Goal: Book appointment/travel/reservation

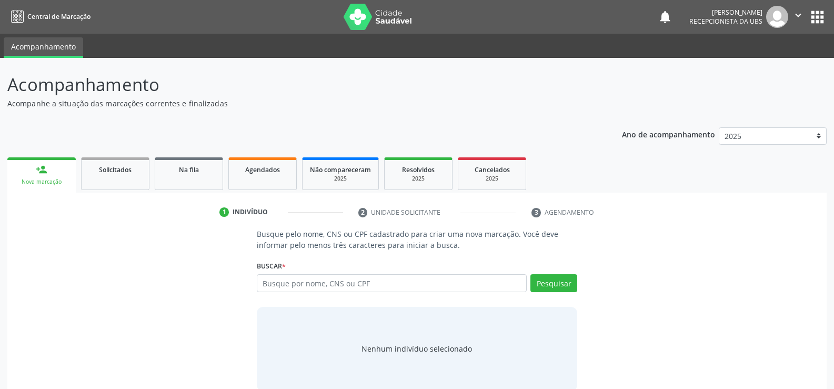
click at [282, 273] on label "Buscar *" at bounding box center [271, 266] width 29 height 16
click at [280, 278] on input "text" at bounding box center [392, 283] width 270 height 18
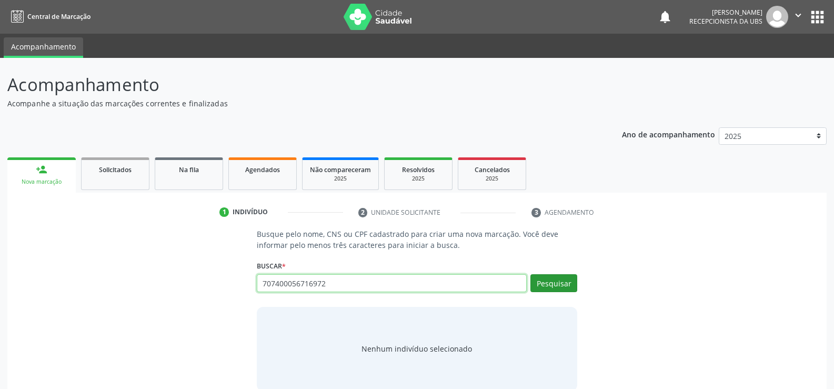
type input "707400056716972"
click at [538, 280] on button "Pesquisar" at bounding box center [553, 283] width 47 height 18
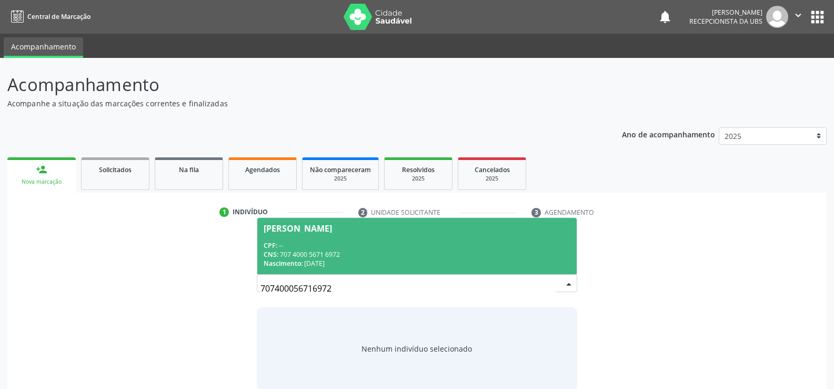
click at [334, 246] on div "CPF: --" at bounding box center [417, 245] width 307 height 9
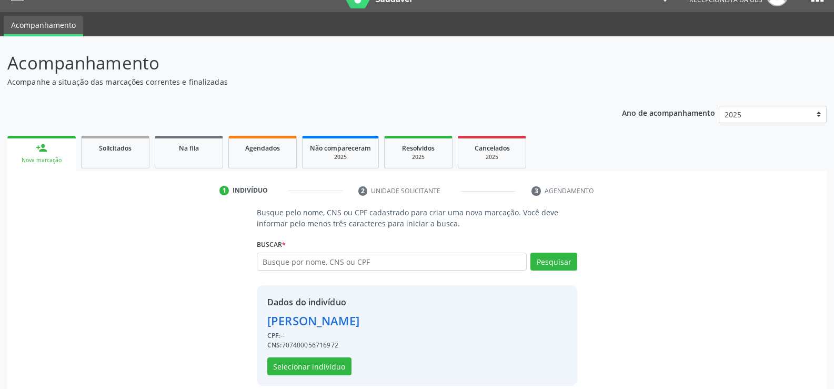
scroll to position [33, 0]
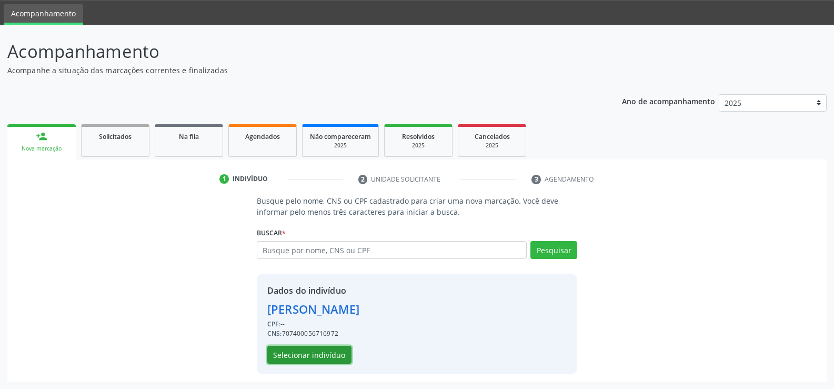
click at [331, 360] on button "Selecionar indivíduo" at bounding box center [309, 355] width 84 height 18
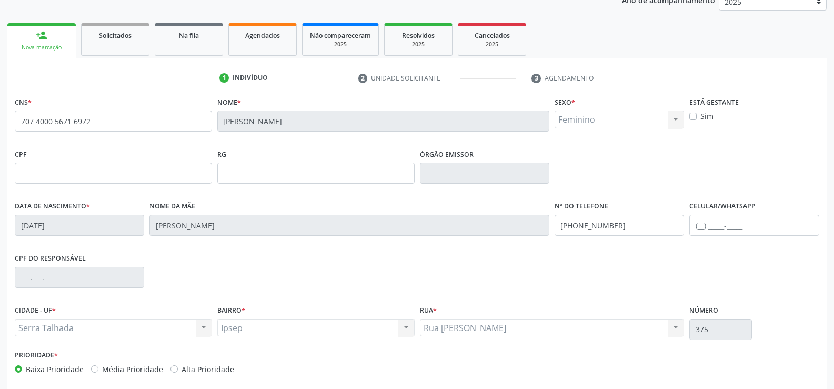
scroll to position [181, 0]
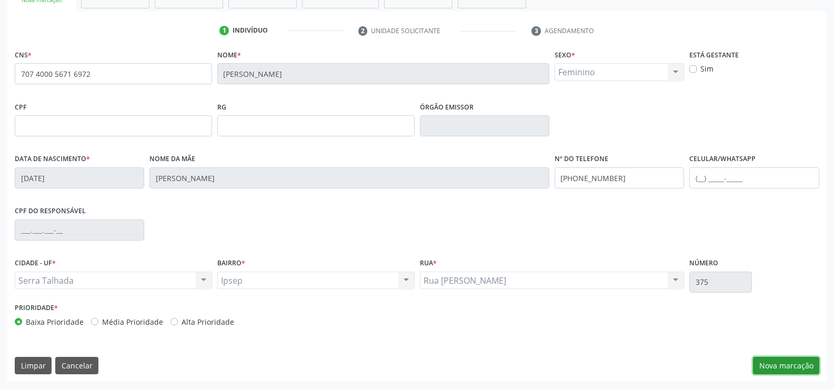
click at [785, 370] on button "Nova marcação" at bounding box center [786, 366] width 66 height 18
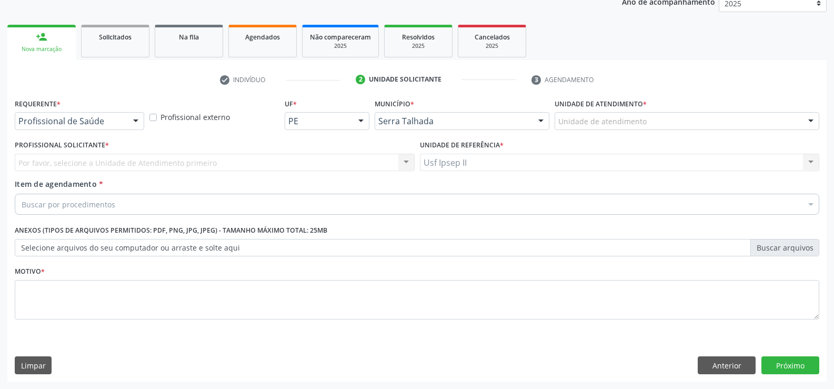
scroll to position [133, 0]
click at [137, 126] on div at bounding box center [136, 122] width 16 height 18
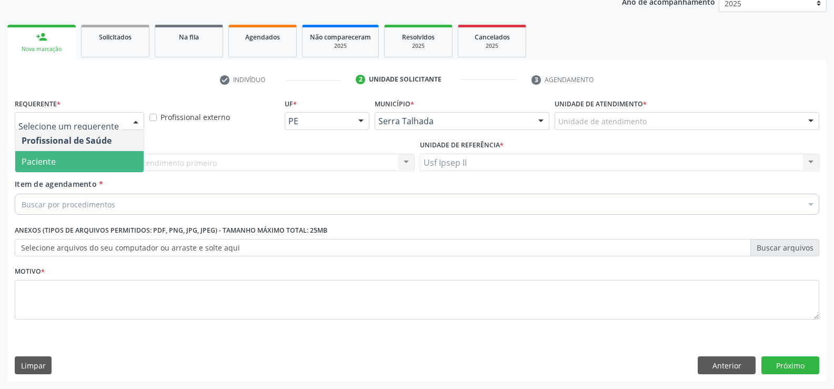
click at [92, 155] on span "Paciente" at bounding box center [79, 161] width 128 height 21
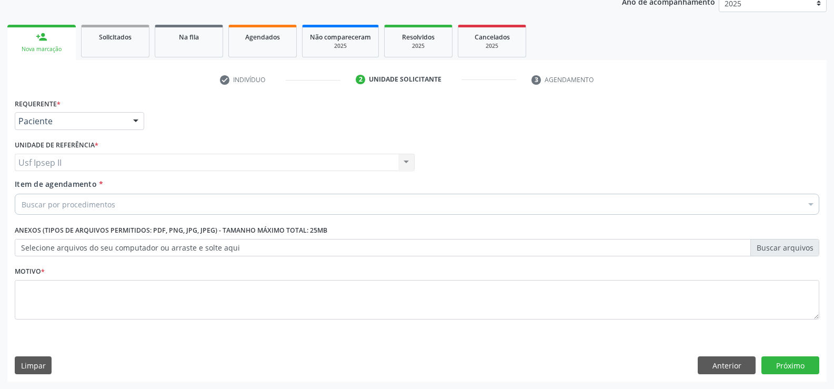
click at [87, 210] on div "Buscar por procedimentos" at bounding box center [417, 204] width 804 height 21
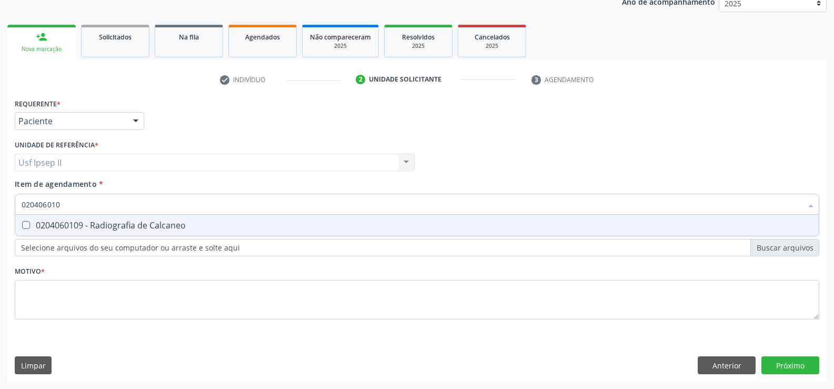
type input "0204060109"
click at [96, 224] on div "0204060109 - Radiografia de Calcaneo" at bounding box center [417, 225] width 791 height 8
checkbox Calcaneo "true"
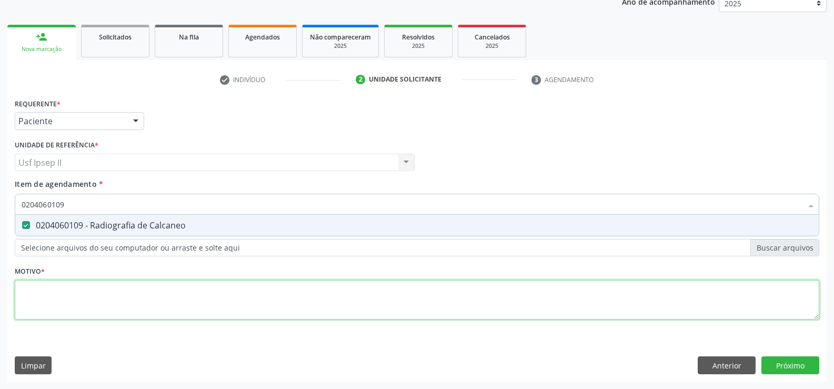
click at [49, 296] on div "Requerente * Paciente Profissional de Saúde Paciente Nenhum resultado encontrad…" at bounding box center [417, 215] width 804 height 238
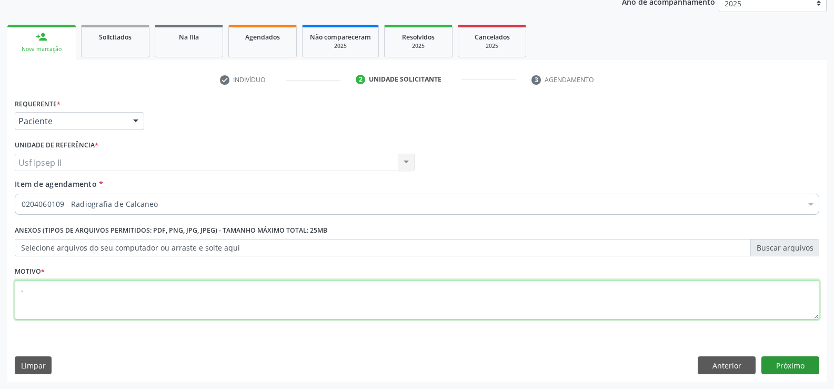
type textarea "."
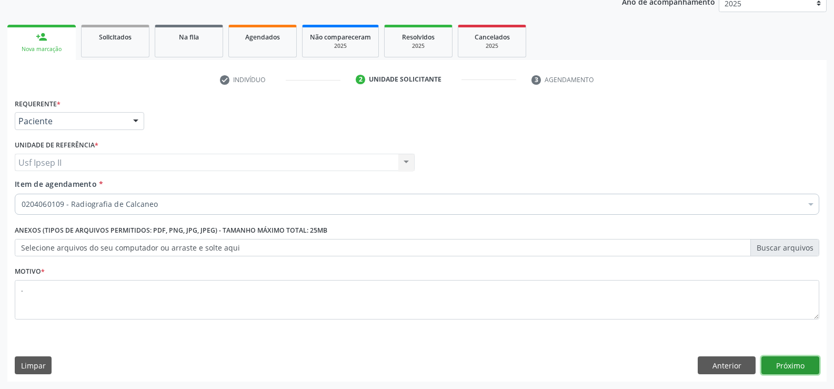
click at [791, 366] on button "Próximo" at bounding box center [790, 365] width 58 height 18
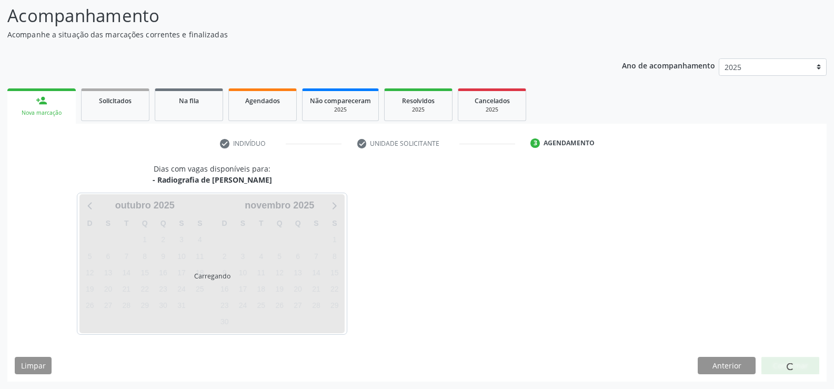
scroll to position [69, 0]
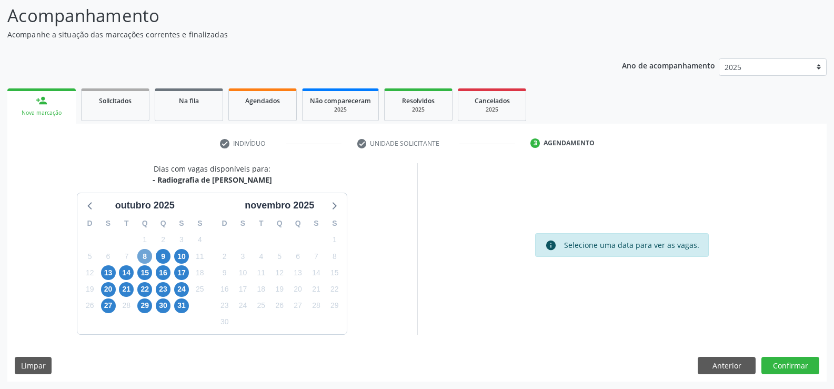
click at [148, 259] on span "8" at bounding box center [144, 256] width 15 height 15
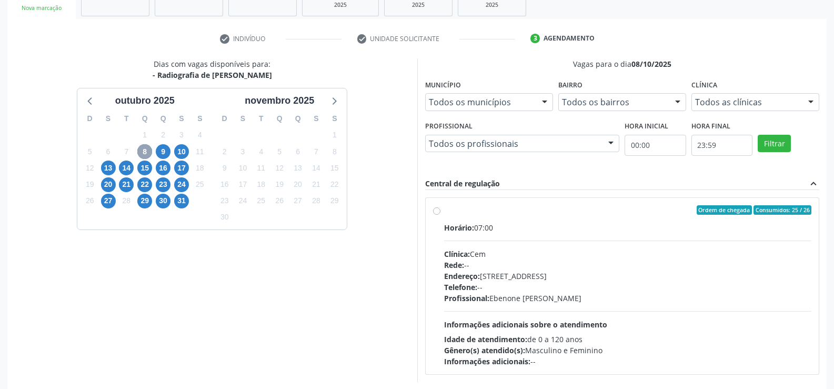
scroll to position [174, 0]
click at [444, 213] on label "Ordem de chegada Consumidos: 25 / 26 Horário: 07:00 Clínica: Cem Rede: -- Ender…" at bounding box center [628, 285] width 368 height 161
click at [439, 213] on input "Ordem de chegada Consumidos: 25 / 26 Horário: 07:00 Clínica: Cem Rede: -- Ender…" at bounding box center [436, 209] width 7 height 9
radio input "true"
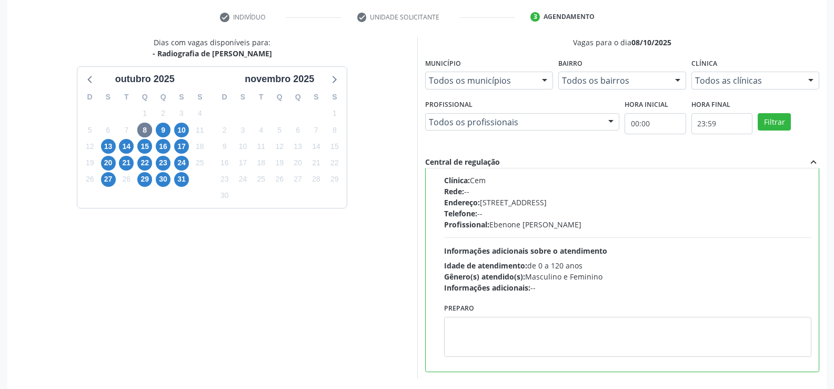
scroll to position [240, 0]
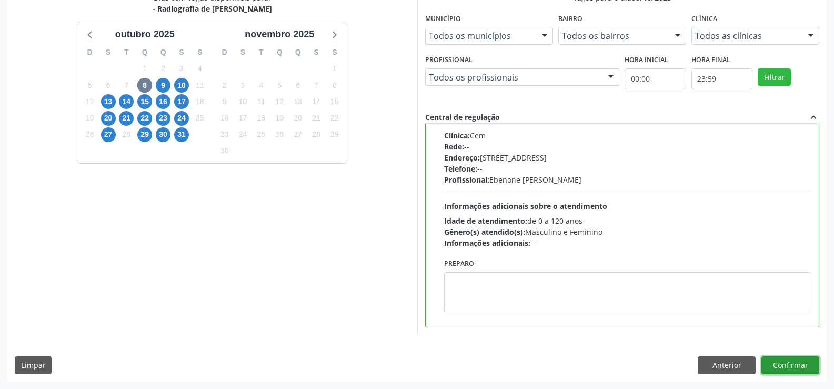
click at [805, 371] on button "Confirmar" at bounding box center [790, 365] width 58 height 18
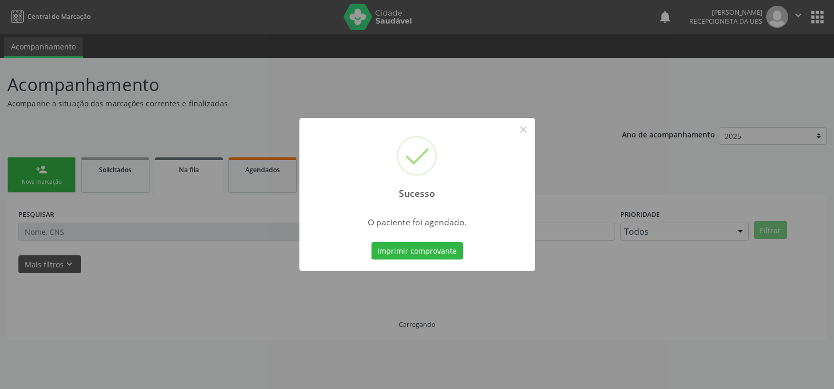
scroll to position [0, 0]
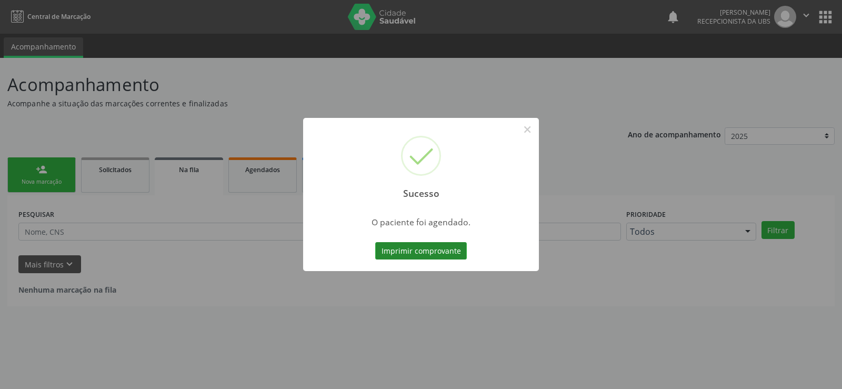
click at [419, 242] on button "Imprimir comprovante" at bounding box center [421, 251] width 92 height 18
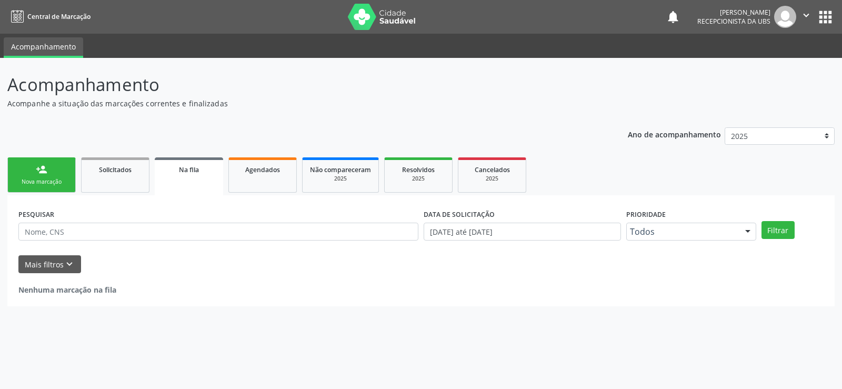
click at [55, 168] on link "person_add Nova marcação" at bounding box center [41, 174] width 68 height 35
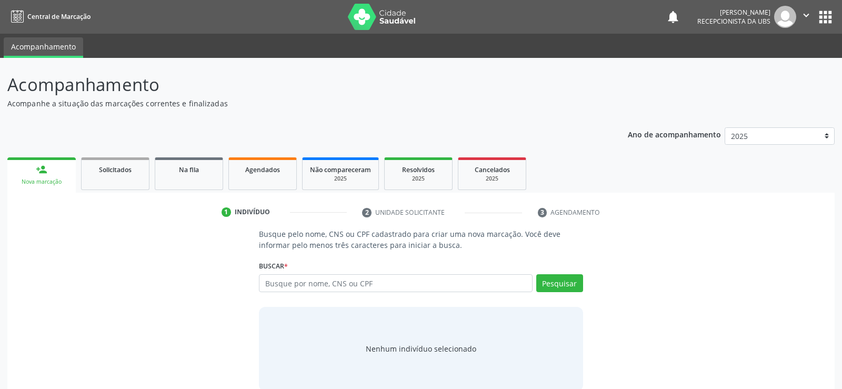
click at [45, 176] on link "person_add Nova marcação" at bounding box center [41, 174] width 68 height 35
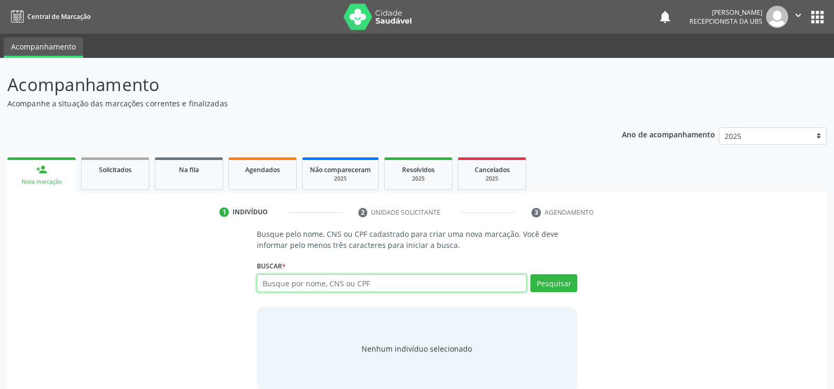
click at [311, 275] on input "text" at bounding box center [392, 283] width 270 height 18
type input "71233772490"
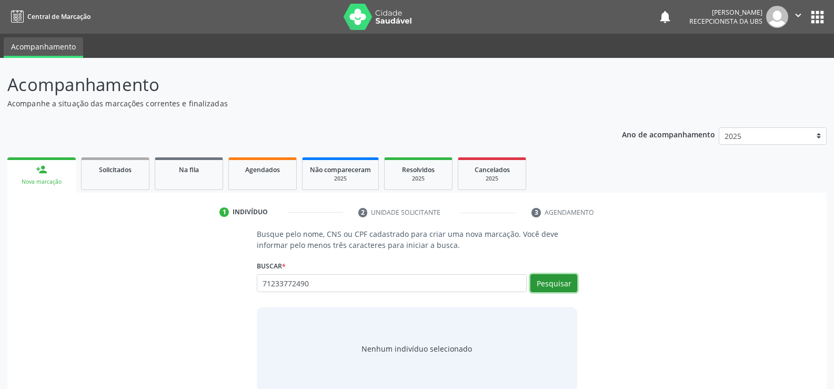
click at [574, 287] on button "Pesquisar" at bounding box center [553, 283] width 47 height 18
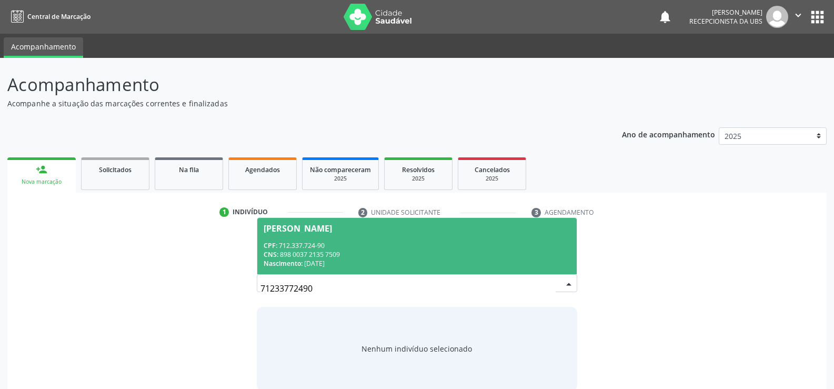
click at [284, 249] on div "CPF: 712.337.724-90" at bounding box center [417, 245] width 307 height 9
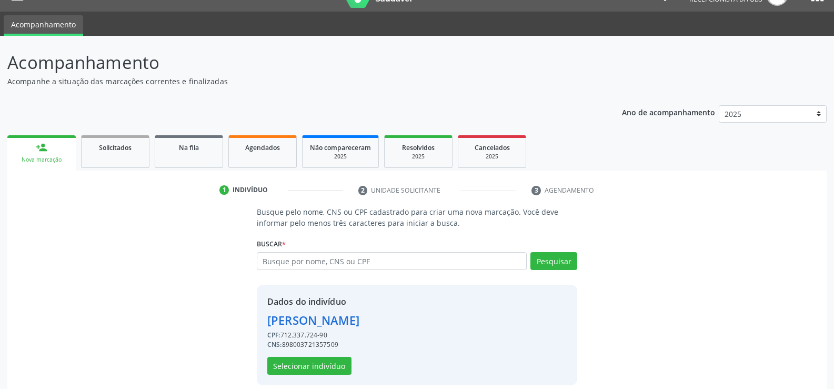
scroll to position [33, 0]
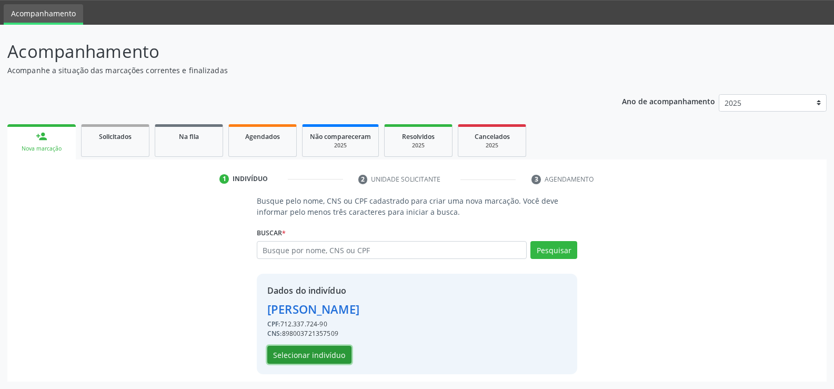
click at [306, 355] on button "Selecionar indivíduo" at bounding box center [309, 355] width 84 height 18
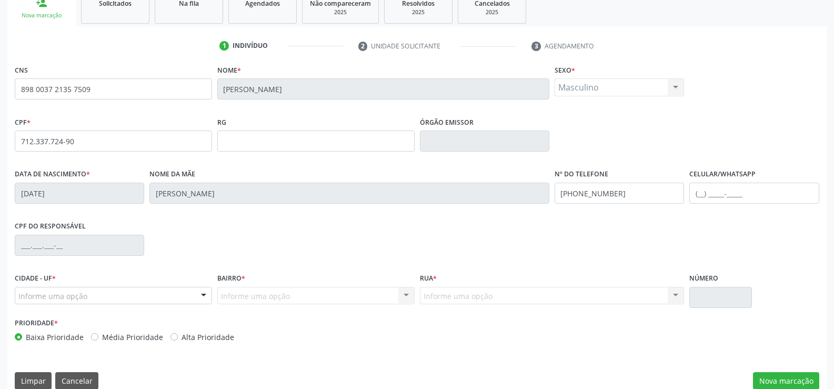
scroll to position [181, 0]
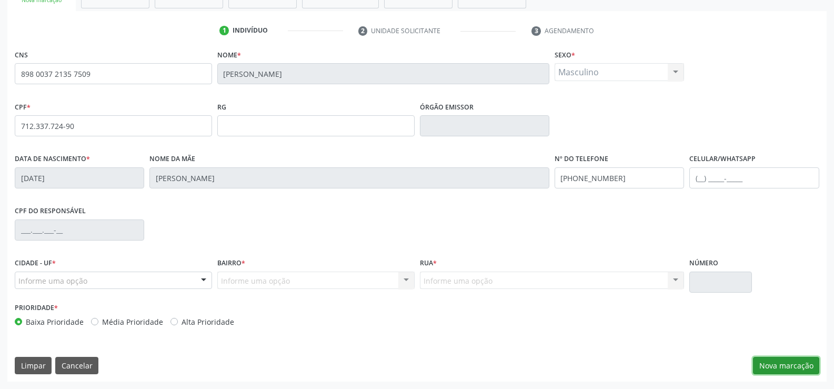
click at [805, 365] on button "Nova marcação" at bounding box center [786, 366] width 66 height 18
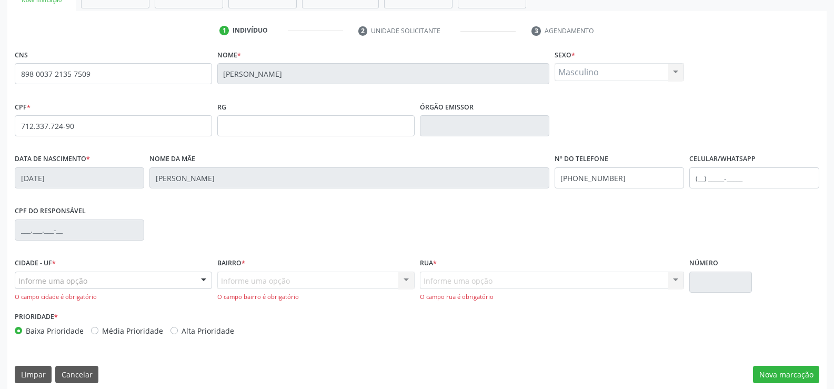
click at [60, 292] on div "O campo cidade é obrigatório" at bounding box center [113, 296] width 197 height 9
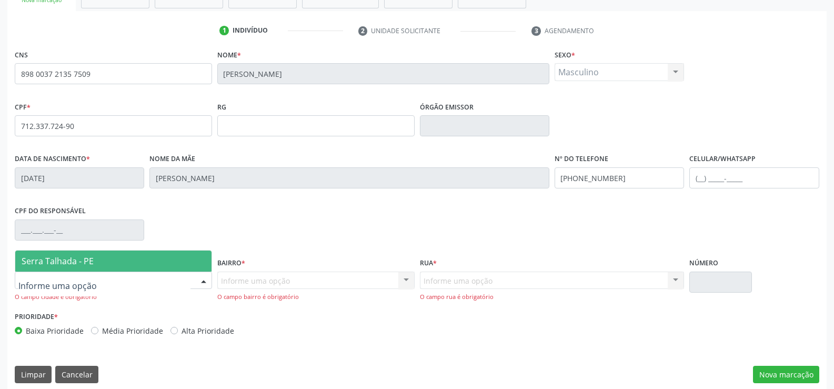
click at [88, 281] on div at bounding box center [113, 280] width 197 height 18
click at [80, 264] on span "Serra Talhada - PE" at bounding box center [58, 261] width 72 height 12
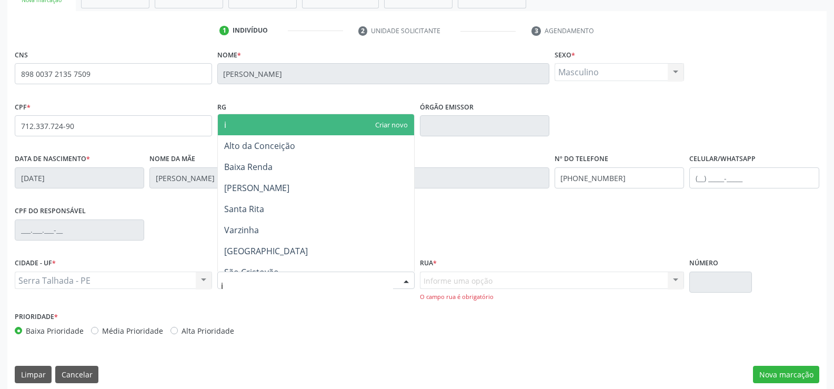
type input "ip"
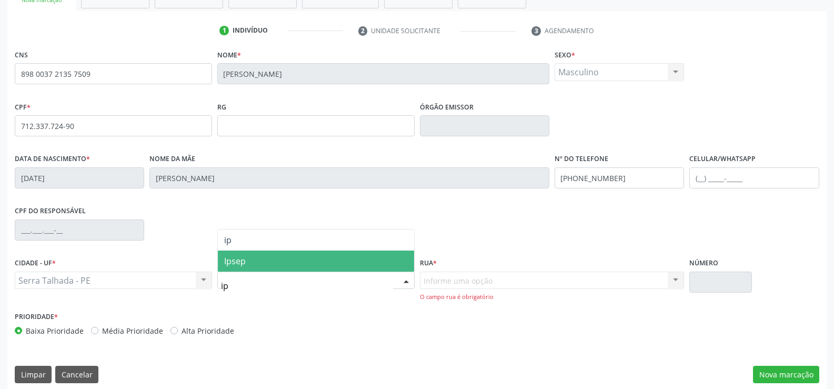
click at [247, 255] on span "Ipsep" at bounding box center [316, 260] width 196 height 21
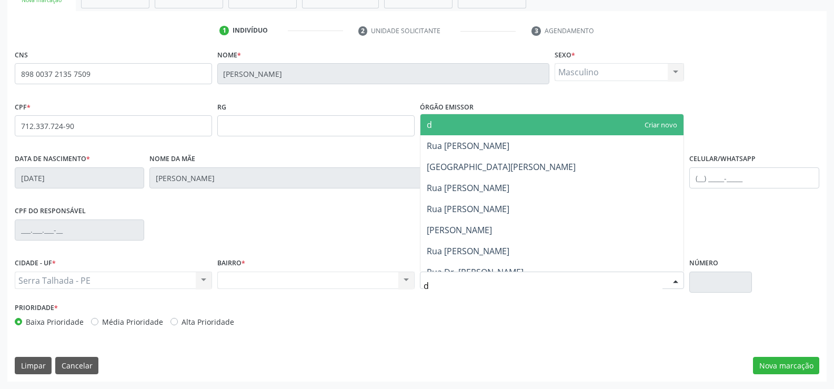
type input "do"
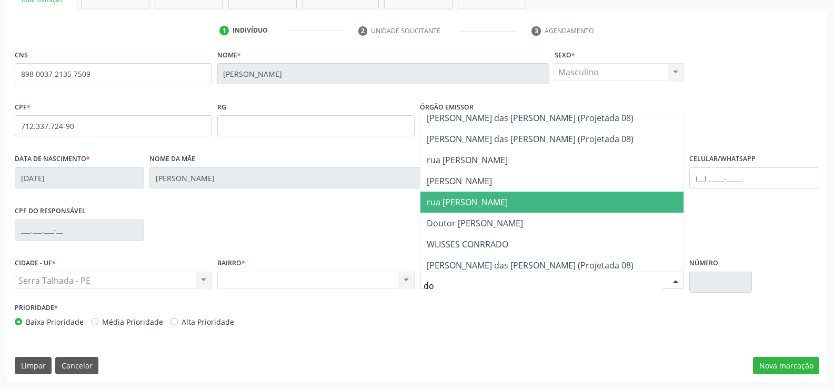
scroll to position [368, 0]
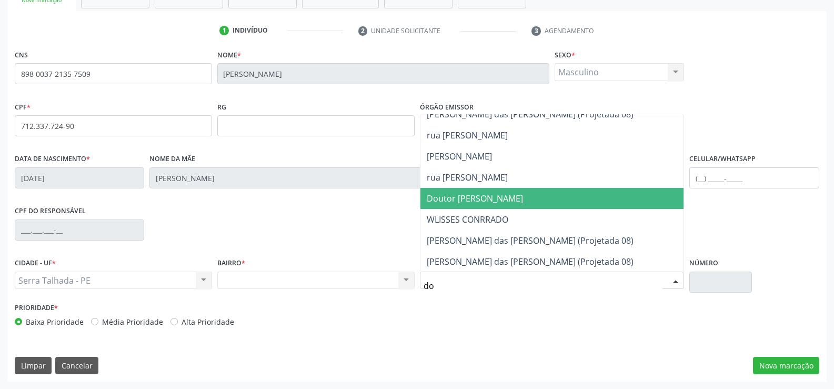
click at [503, 203] on span "Doutor [PERSON_NAME]" at bounding box center [475, 199] width 96 height 12
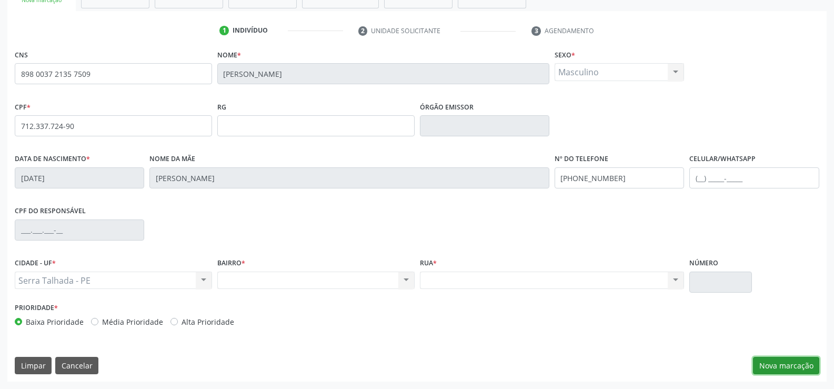
click at [792, 366] on button "Nova marcação" at bounding box center [786, 366] width 66 height 18
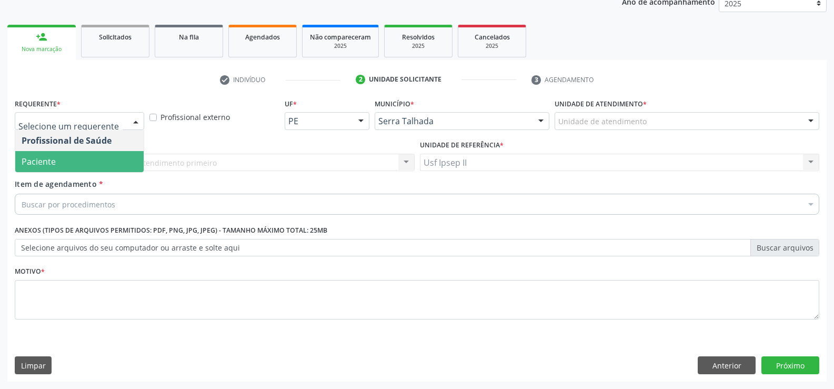
click at [66, 159] on span "Paciente" at bounding box center [79, 161] width 128 height 21
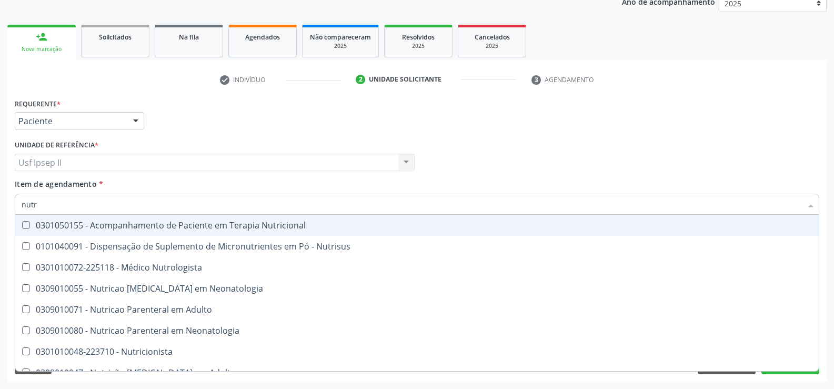
type input "nutri"
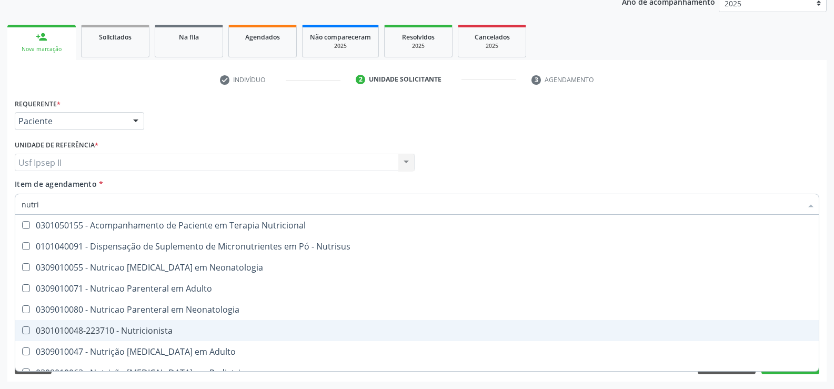
click at [117, 326] on div "0301010048-223710 - Nutricionista" at bounding box center [417, 330] width 791 height 8
checkbox Nutricionista "true"
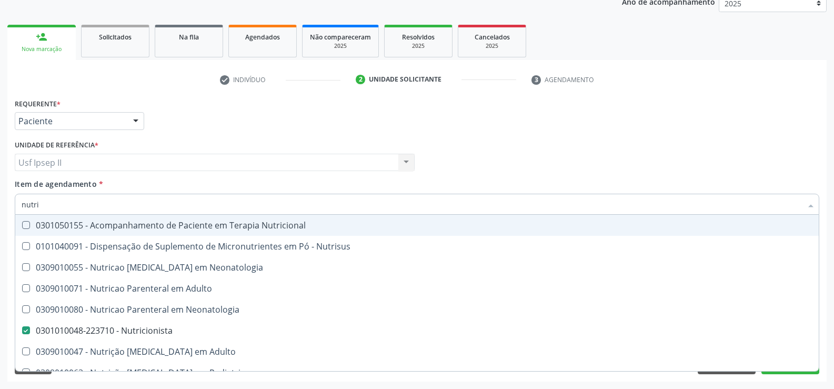
click at [377, 183] on div "Item de agendamento * nutri Desfazer seleção 0301050155 - Acompanhamento de Pac…" at bounding box center [417, 194] width 804 height 33
checkbox Nutrisus "true"
checkbox Nutricionista "false"
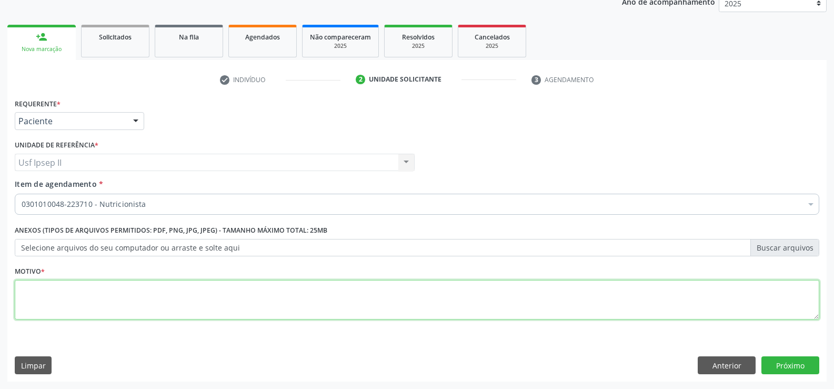
click at [15, 294] on textarea at bounding box center [417, 300] width 804 height 40
type textarea "."
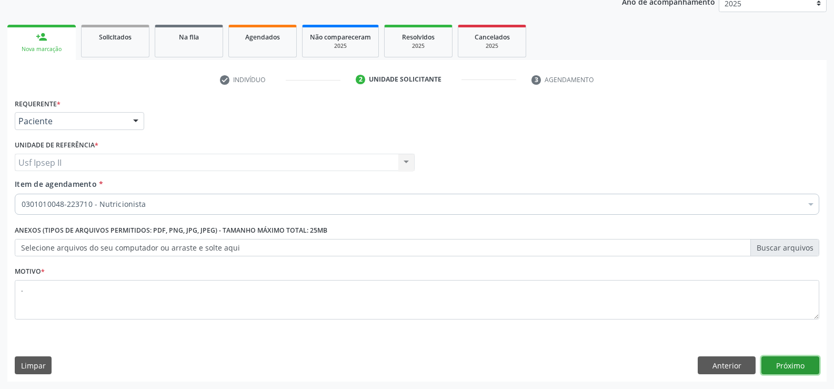
click at [786, 366] on button "Próximo" at bounding box center [790, 365] width 58 height 18
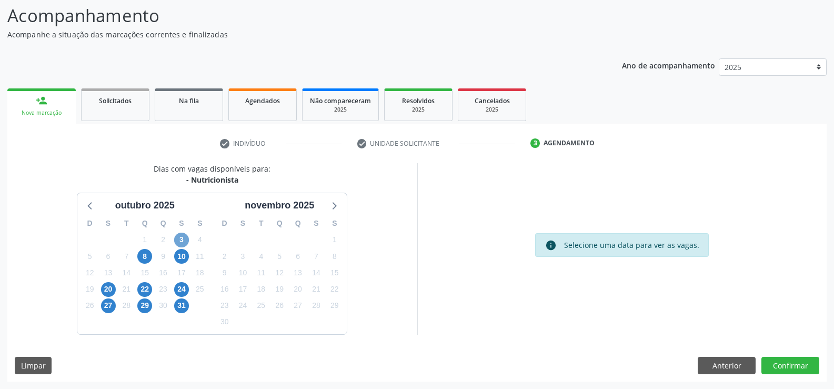
click at [181, 234] on span "3" at bounding box center [181, 240] width 15 height 15
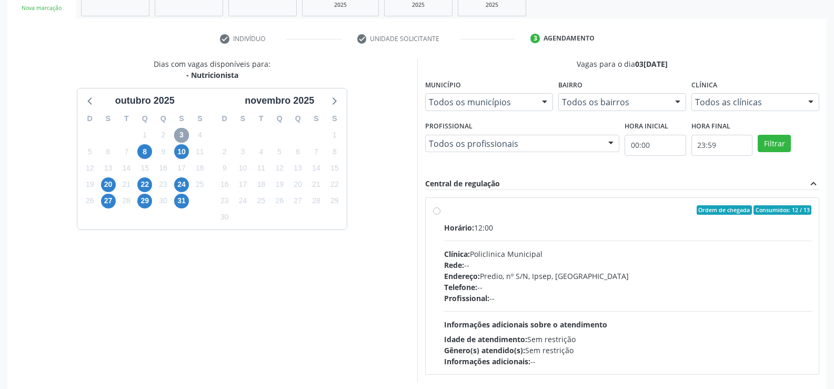
scroll to position [174, 0]
click at [441, 212] on div "Ordem de chegada Consumidos: 12 / 13 Horário: 12:00 Clínica: Policlinica Munici…" at bounding box center [622, 285] width 379 height 161
radio input "true"
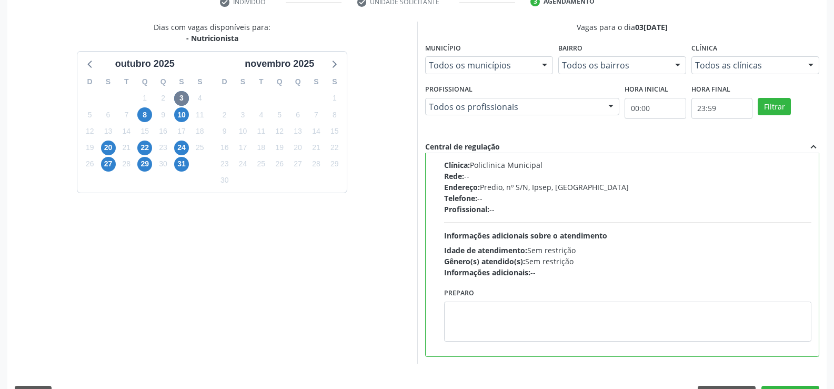
scroll to position [240, 0]
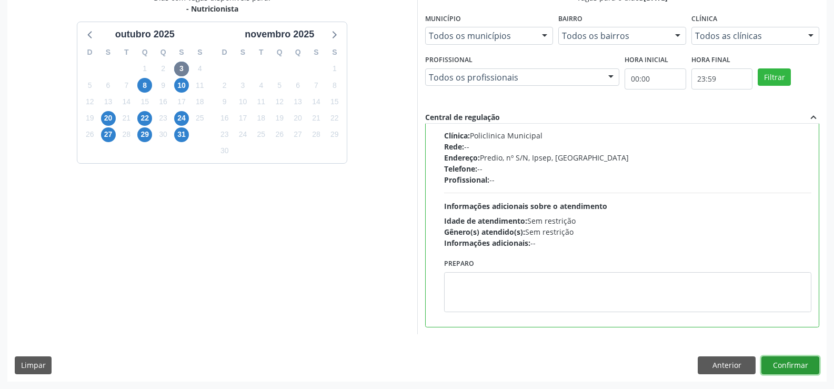
click at [786, 359] on button "Confirmar" at bounding box center [790, 365] width 58 height 18
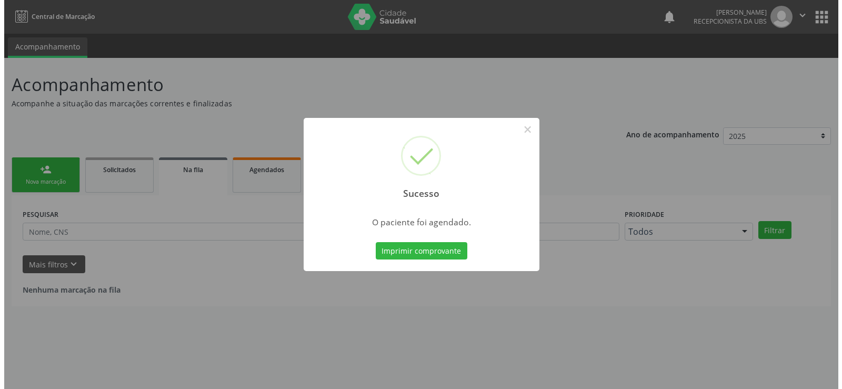
scroll to position [0, 0]
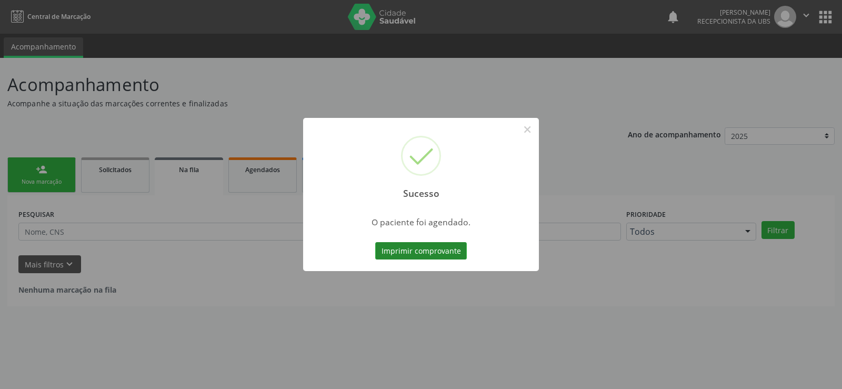
click at [389, 251] on button "Imprimir comprovante" at bounding box center [421, 251] width 92 height 18
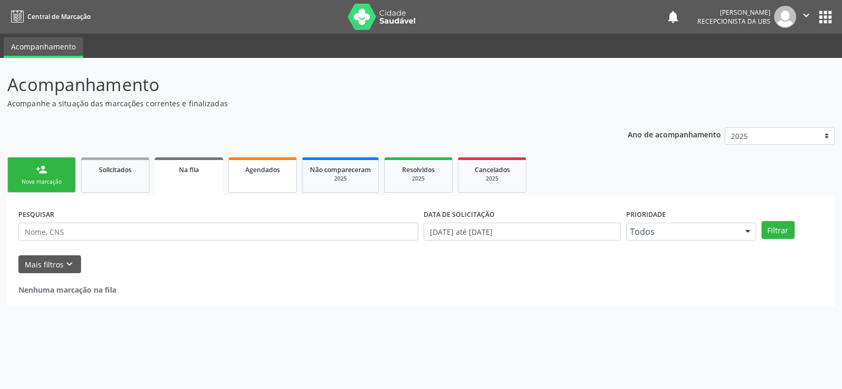
click at [252, 176] on link "Agendados" at bounding box center [262, 174] width 68 height 35
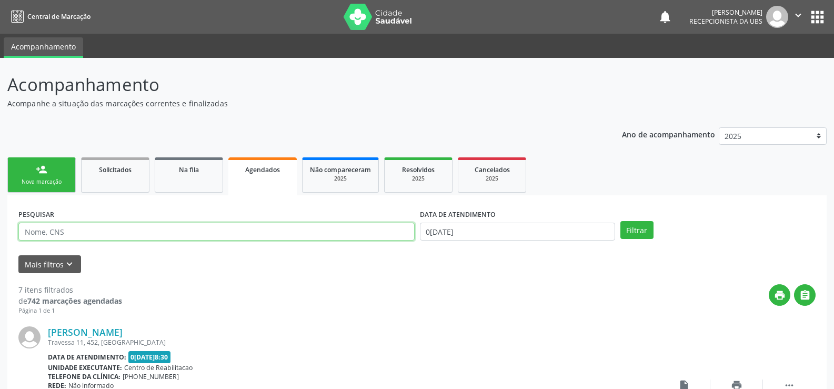
click at [109, 237] on input "text" at bounding box center [216, 232] width 396 height 18
type input "p"
click at [100, 231] on input "[PERSON_NAME]" at bounding box center [216, 232] width 396 height 18
click at [97, 231] on input "[PERSON_NAME]" at bounding box center [216, 232] width 396 height 18
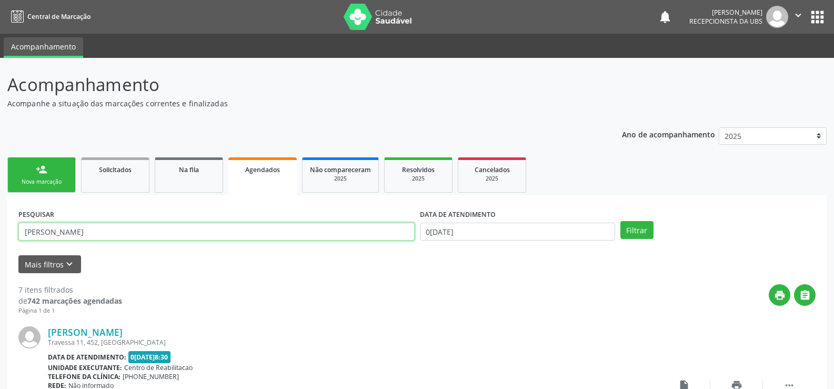
type input "[PERSON_NAME]"
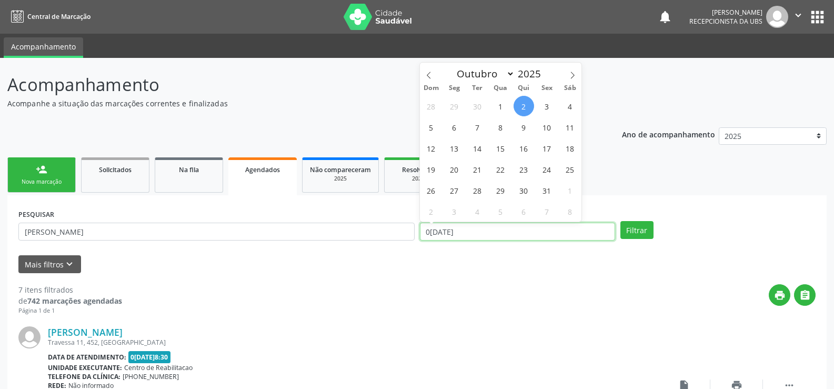
click at [490, 234] on input "0[DATE]" at bounding box center [517, 232] width 195 height 18
click at [530, 112] on span "2" at bounding box center [523, 106] width 21 height 21
type input "0[DATE]"
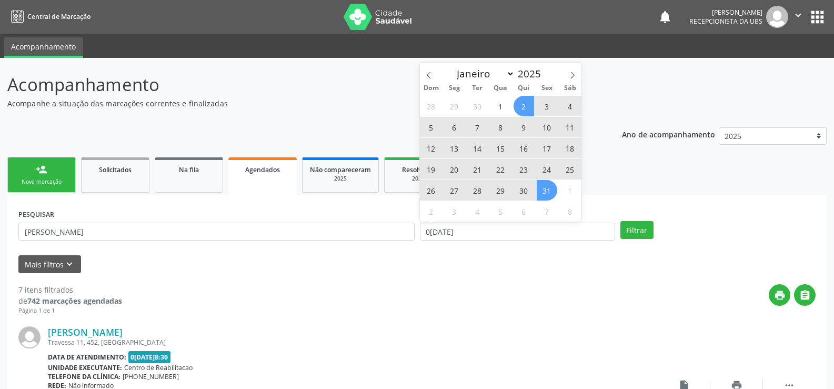
click at [544, 188] on span "31" at bounding box center [547, 190] width 21 height 21
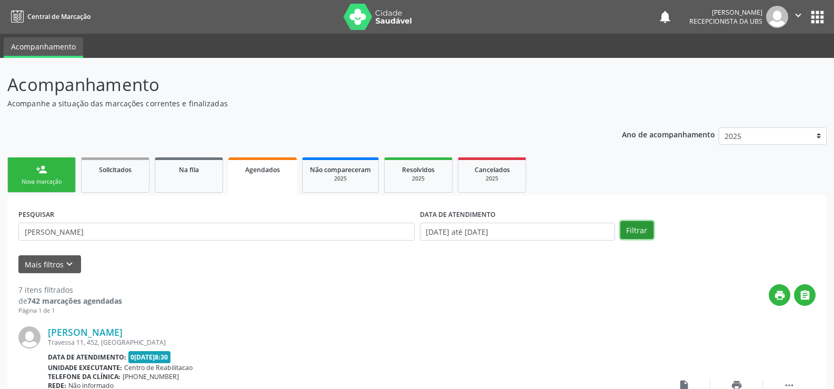
click at [624, 230] on button "Filtrar" at bounding box center [636, 230] width 33 height 18
